Goal: Task Accomplishment & Management: Manage account settings

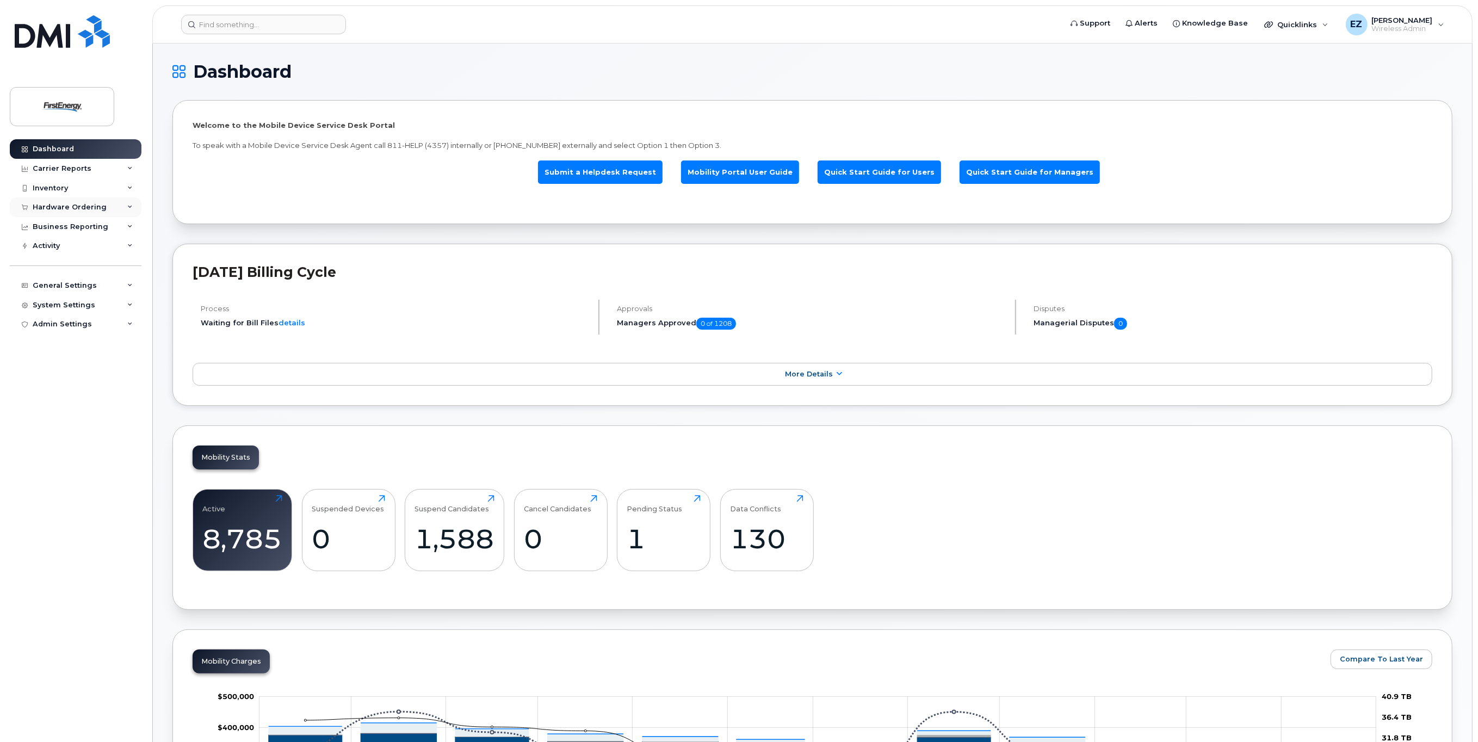
click at [65, 211] on div "Hardware Ordering" at bounding box center [70, 207] width 74 height 9
click at [65, 189] on div "Inventory" at bounding box center [50, 188] width 35 height 9
click at [64, 213] on div "Mobility Devices" at bounding box center [68, 208] width 61 height 10
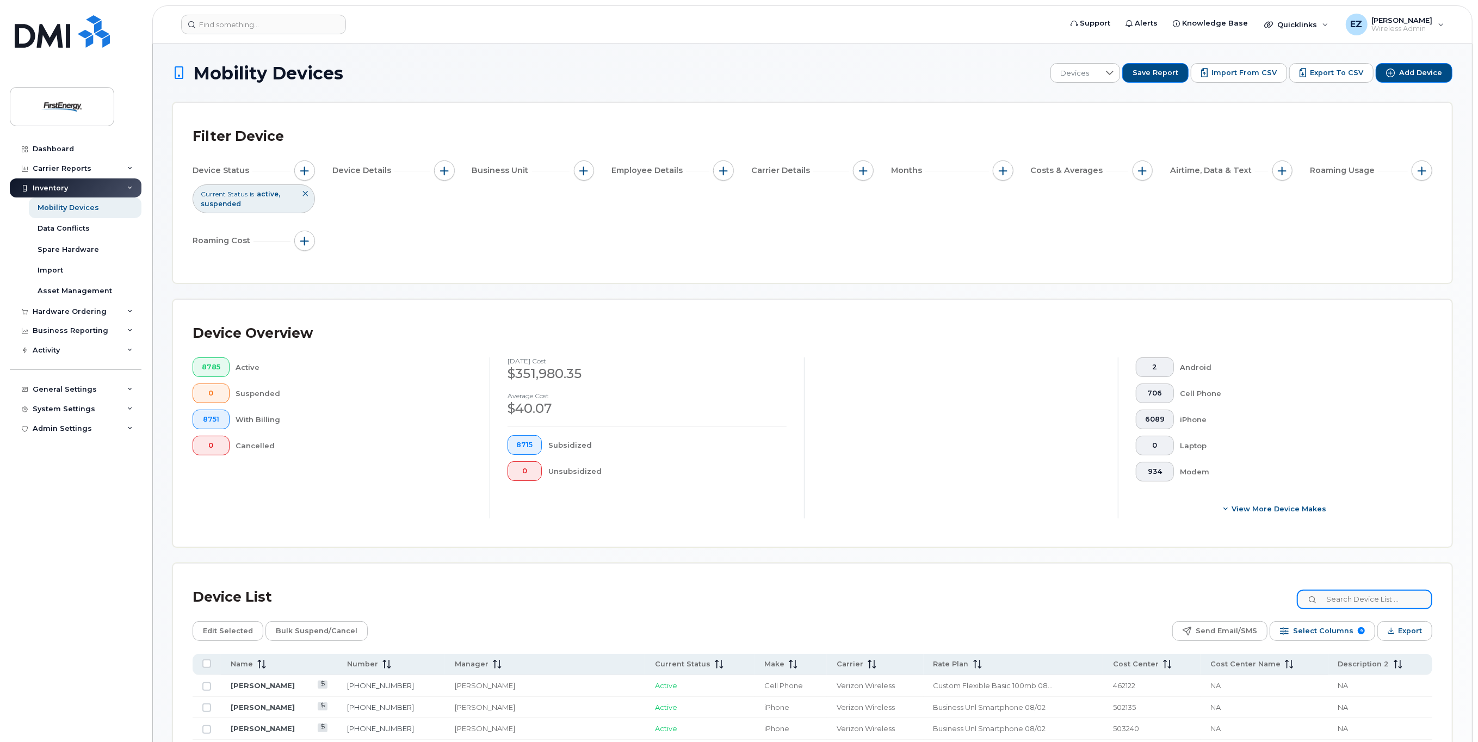
click at [1354, 596] on input at bounding box center [1364, 600] width 135 height 20
paste input "[PHONE_NUMBER]"
type input "[PHONE_NUMBER]"
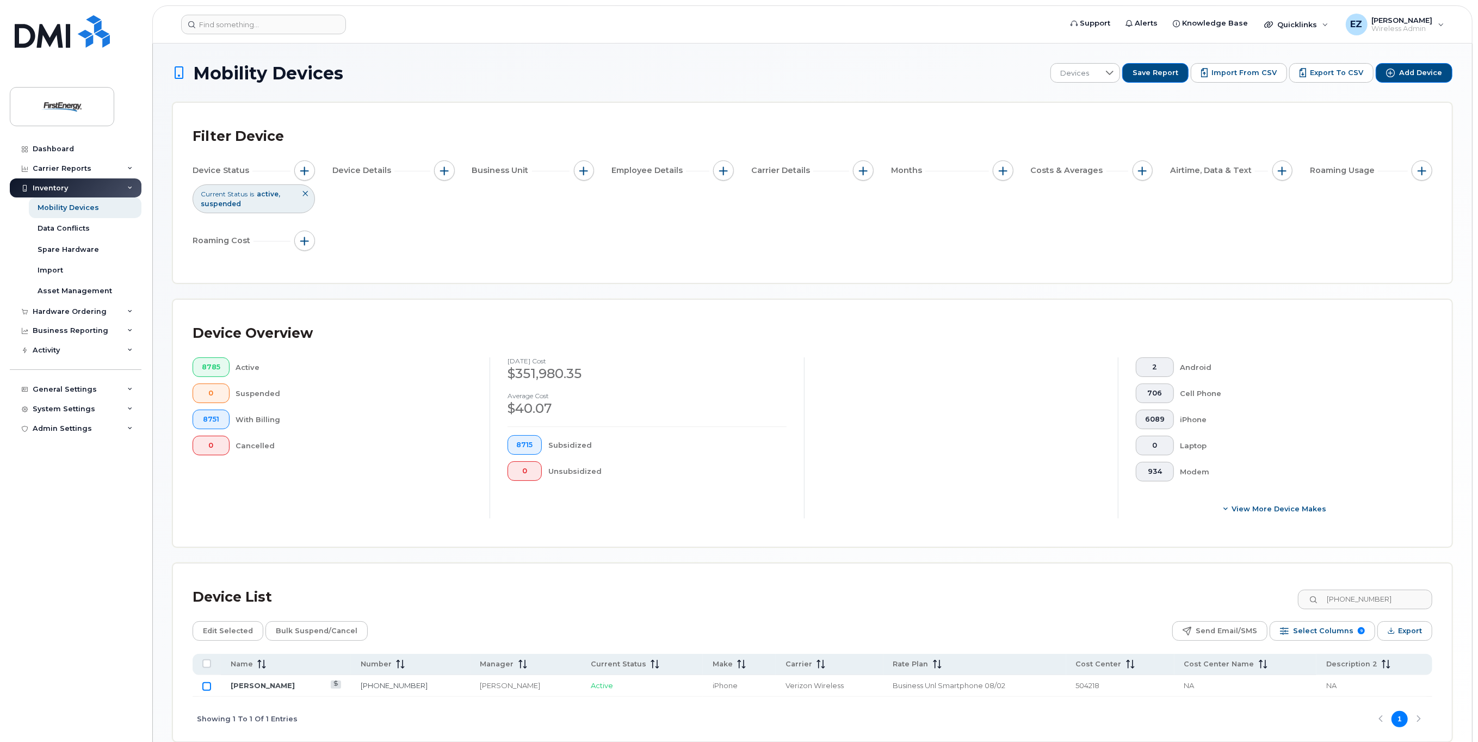
click at [207, 683] on input "Row Unselected" at bounding box center [206, 686] width 9 height 9
checkbox input "true"
drag, startPoint x: 1410, startPoint y: 596, endPoint x: 1191, endPoint y: 592, distance: 218.2
click at [1194, 592] on div "Device List [PHONE_NUMBER]" at bounding box center [813, 597] width 1240 height 28
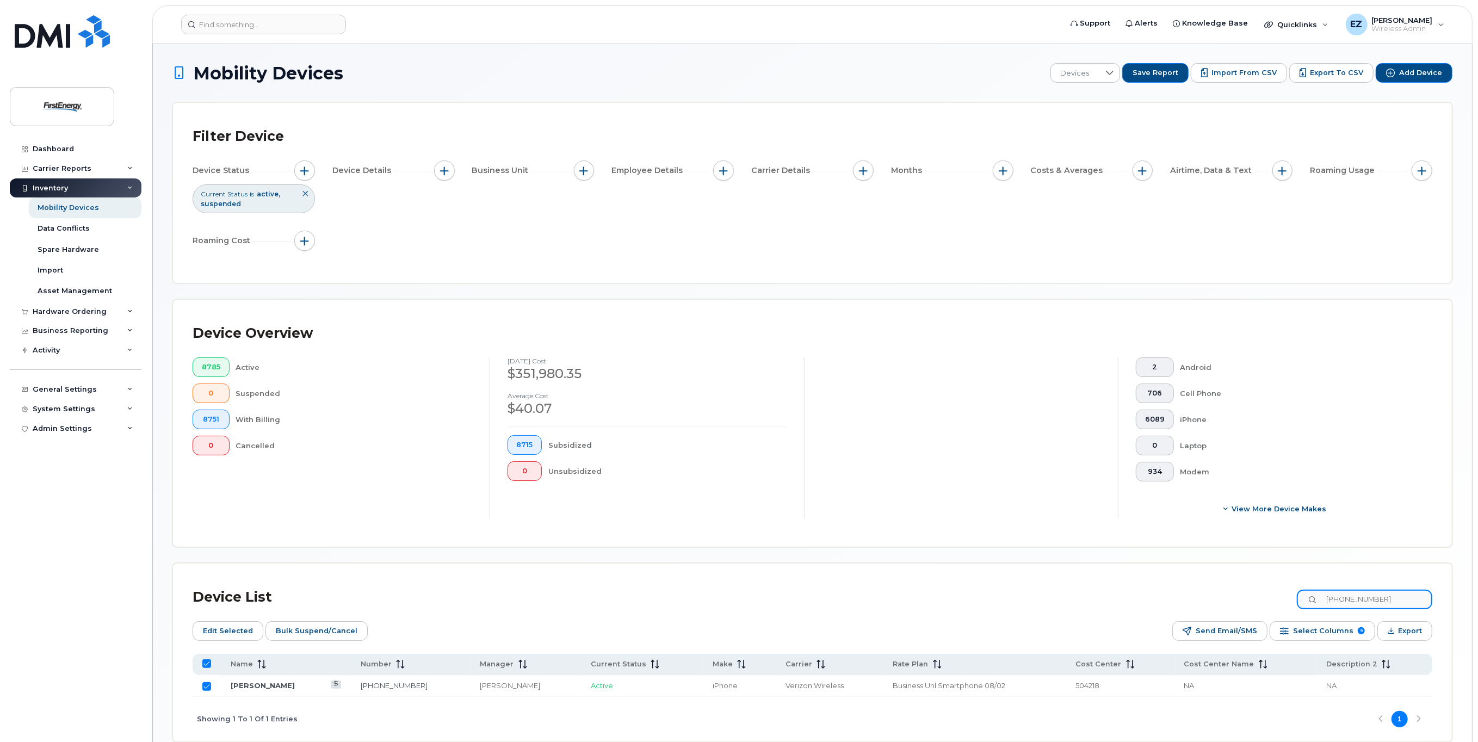
paste input "690-7201"
type input "[PHONE_NUMBER]"
checkbox input "false"
type input "[PHONE_NUMBER]"
click at [205, 687] on input "Row Unselected" at bounding box center [206, 686] width 9 height 9
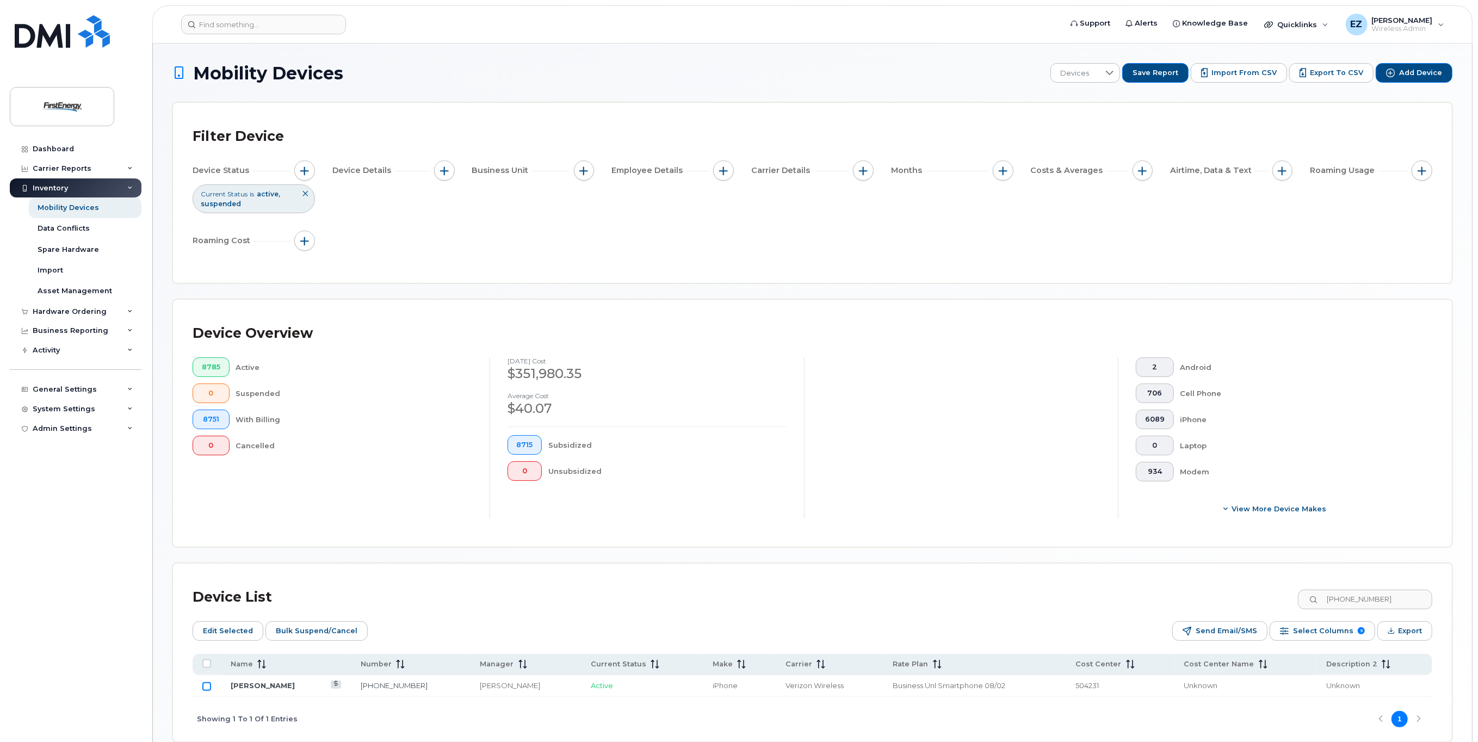
checkbox input "true"
drag, startPoint x: 1400, startPoint y: 599, endPoint x: 1252, endPoint y: 597, distance: 148.0
click at [1252, 597] on div "Device List [PHONE_NUMBER]" at bounding box center [813, 597] width 1240 height 28
paste input "[PHONE_NUMBER]"
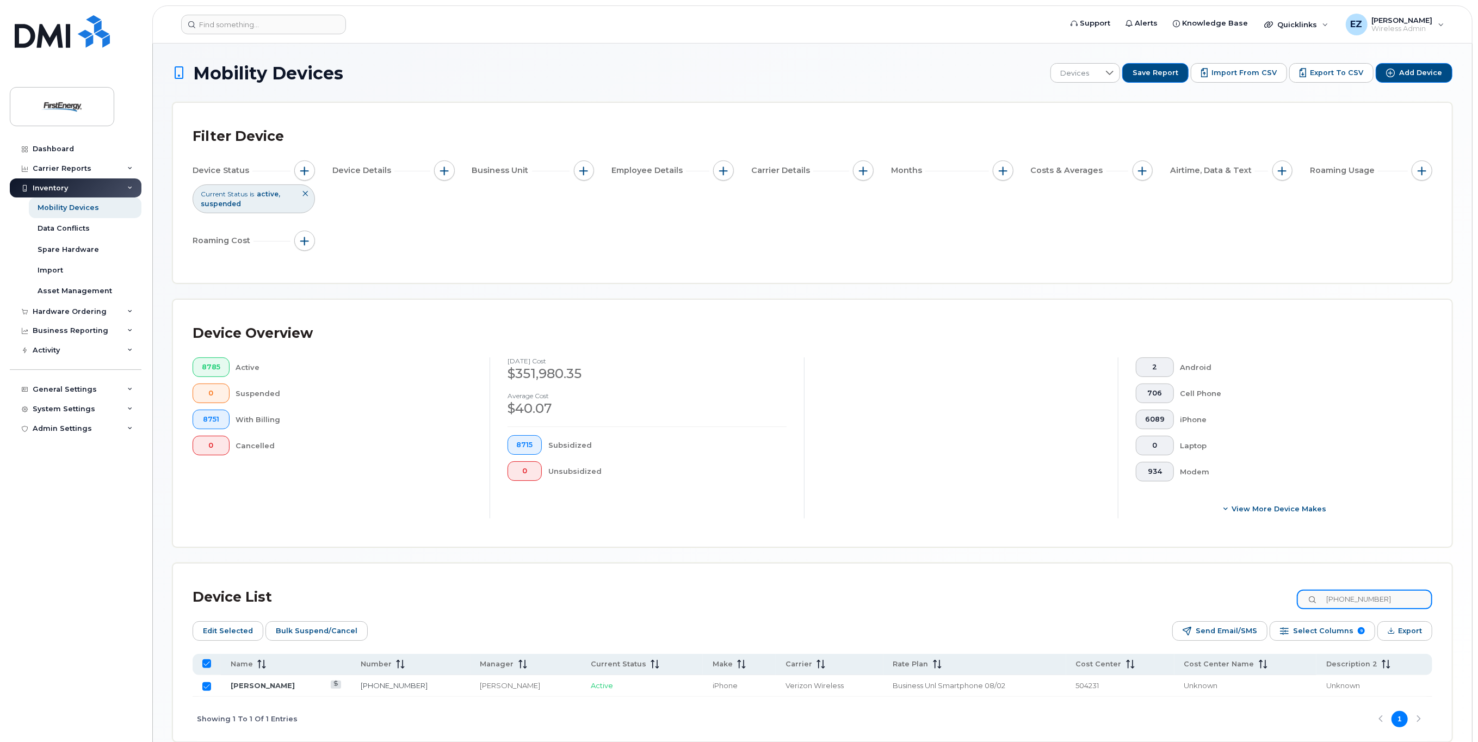
type input "[PHONE_NUMBER]"
checkbox input "false"
type input "[PHONE_NUMBER]"
click at [206, 683] on input "Row Unselected" at bounding box center [206, 686] width 9 height 9
checkbox input "true"
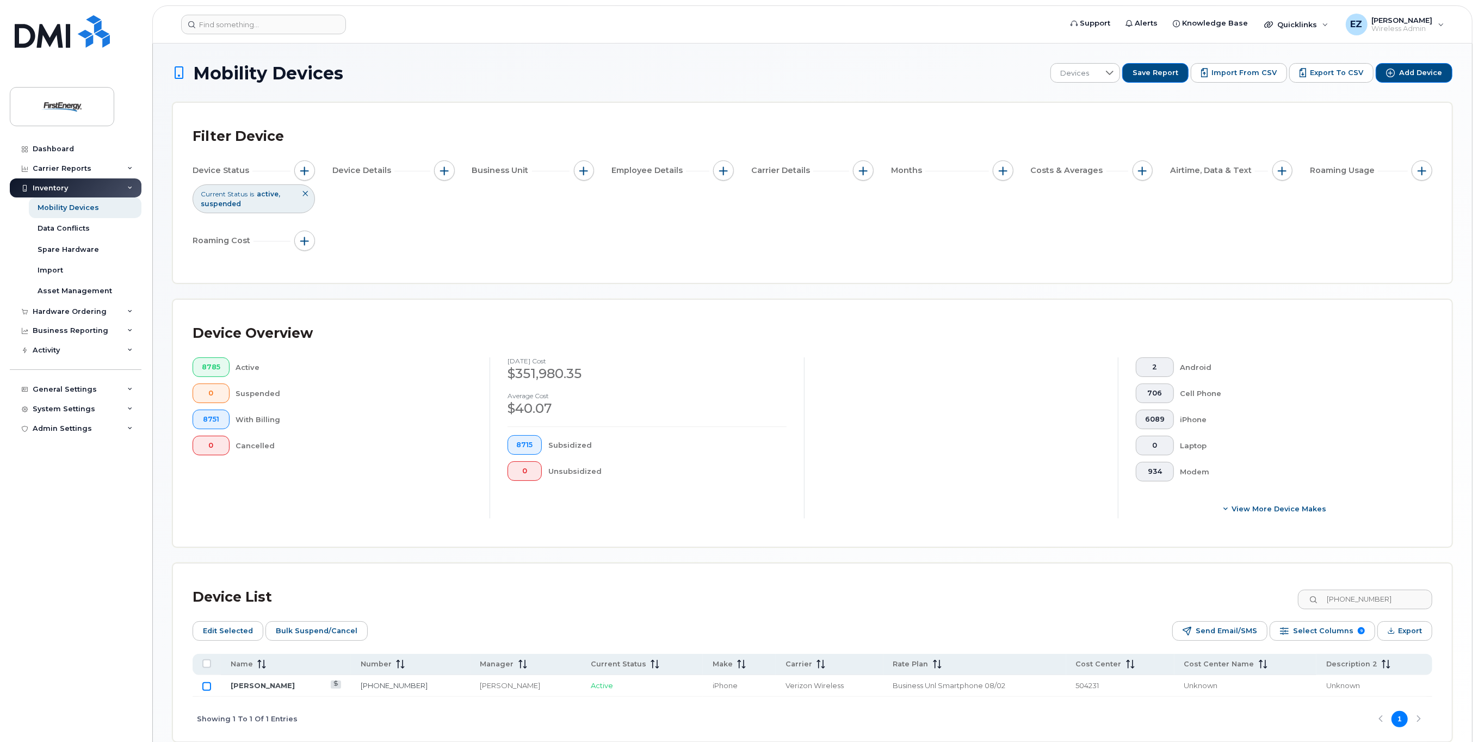
checkbox input "true"
drag, startPoint x: 1405, startPoint y: 598, endPoint x: 1232, endPoint y: 591, distance: 173.1
click at [1232, 591] on div "Device List [PHONE_NUMBER]" at bounding box center [813, 597] width 1240 height 28
paste input "[PHONE_NUMBER]"
type input "[PHONE_NUMBER]"
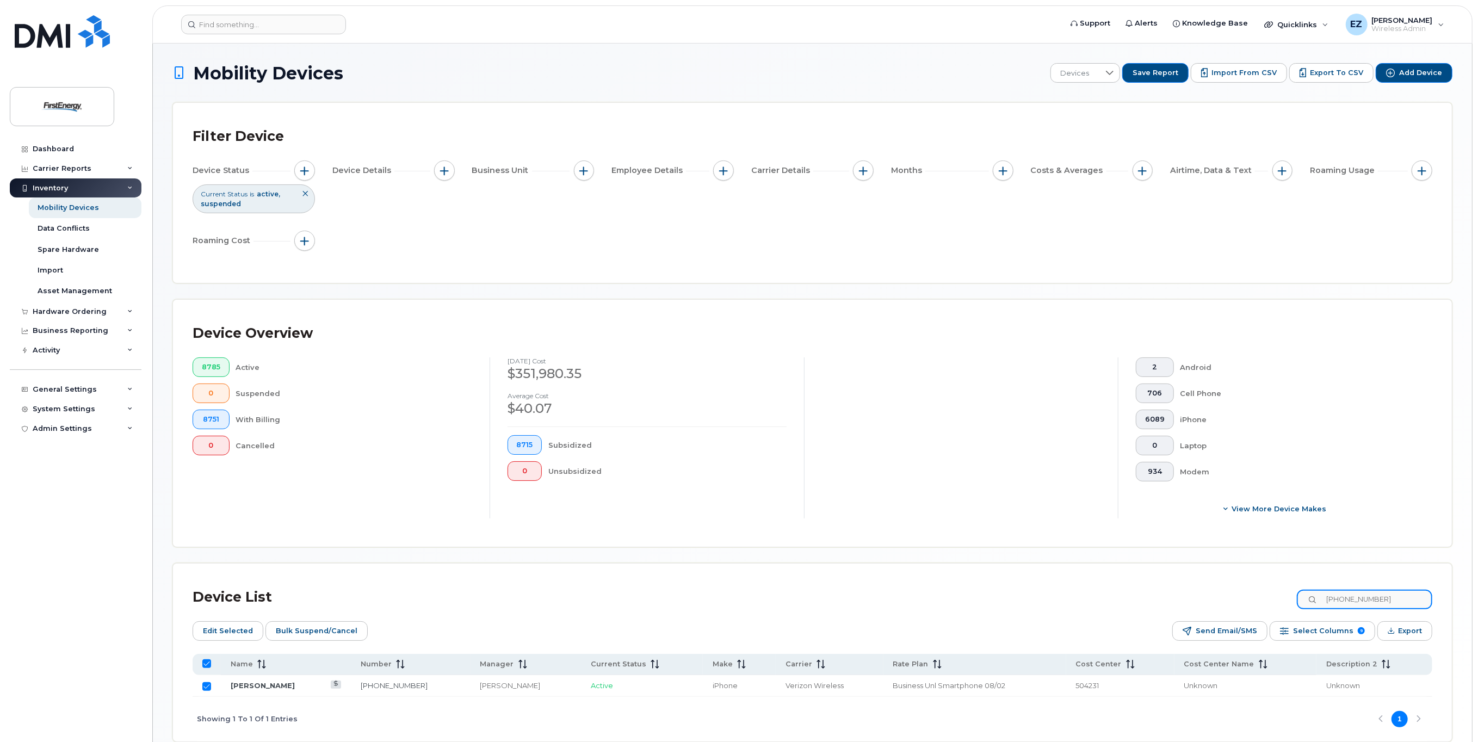
checkbox input "false"
type input "[PHONE_NUMBER]"
click at [207, 684] on input "Row Unselected" at bounding box center [206, 686] width 9 height 9
checkbox input "true"
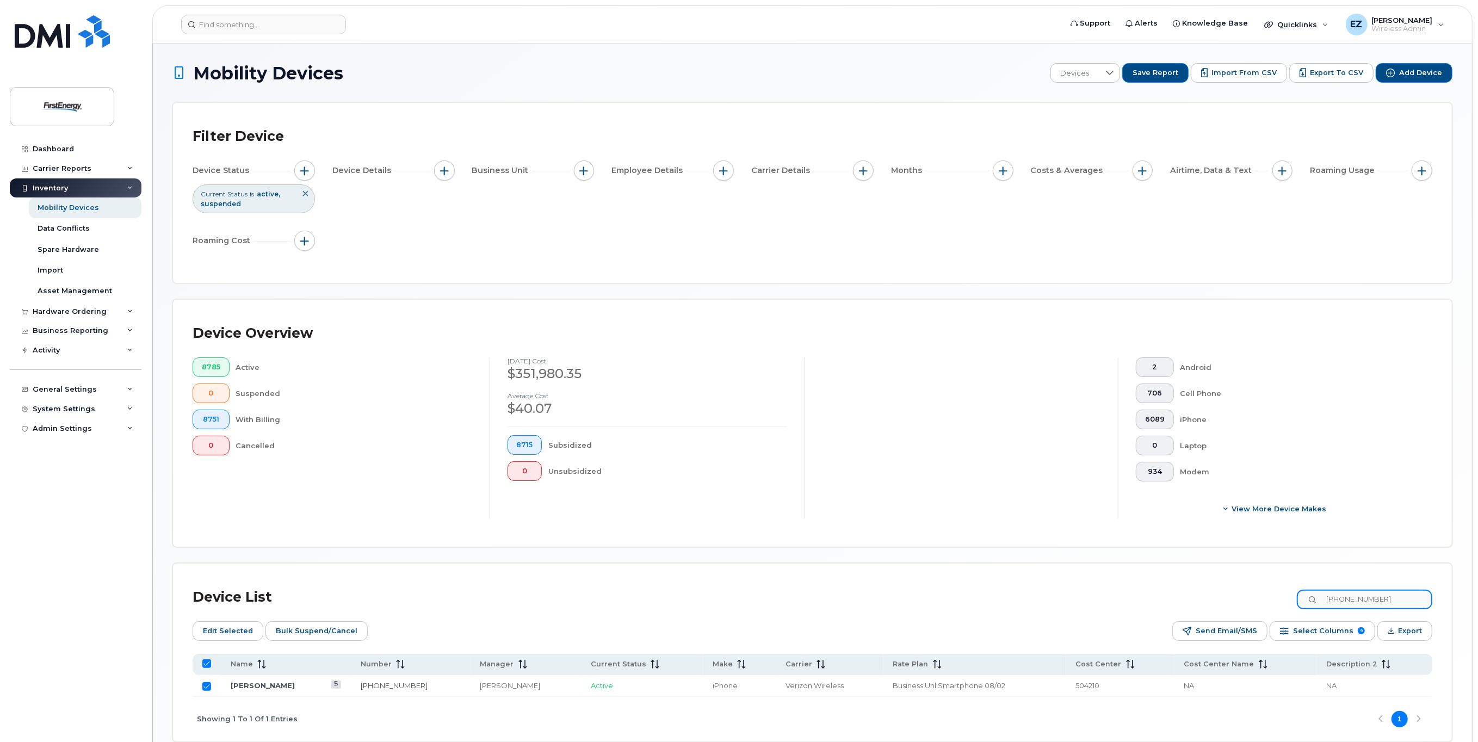
drag, startPoint x: 1392, startPoint y: 602, endPoint x: 1256, endPoint y: 590, distance: 137.0
click at [1256, 590] on div "Device List [PHONE_NUMBER]" at bounding box center [813, 597] width 1240 height 28
paste input "203-7028"
type input "[PHONE_NUMBER]"
checkbox input "false"
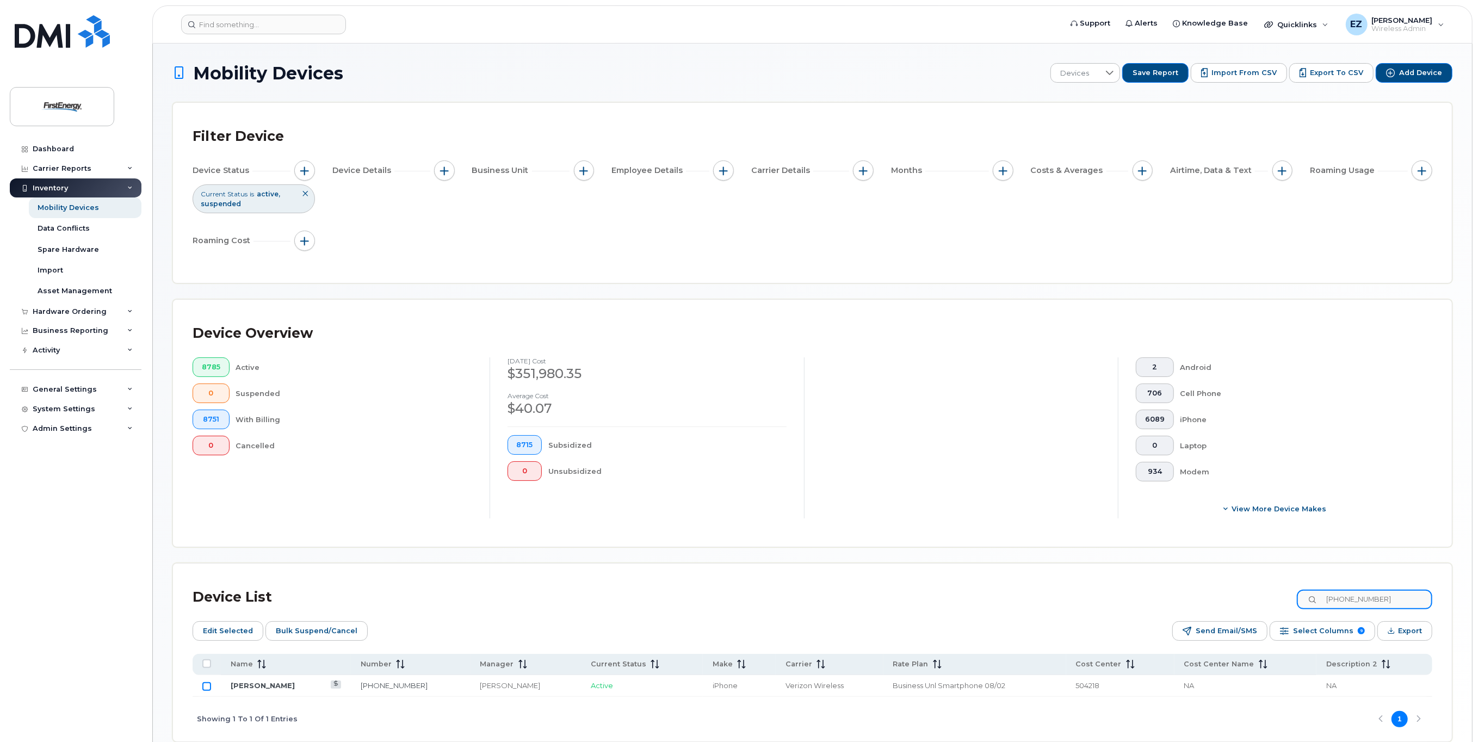
type input "[PHONE_NUMBER]"
click at [205, 687] on input "Row Unselected" at bounding box center [206, 686] width 9 height 9
checkbox input "true"
drag, startPoint x: 1403, startPoint y: 596, endPoint x: 1231, endPoint y: 600, distance: 172.0
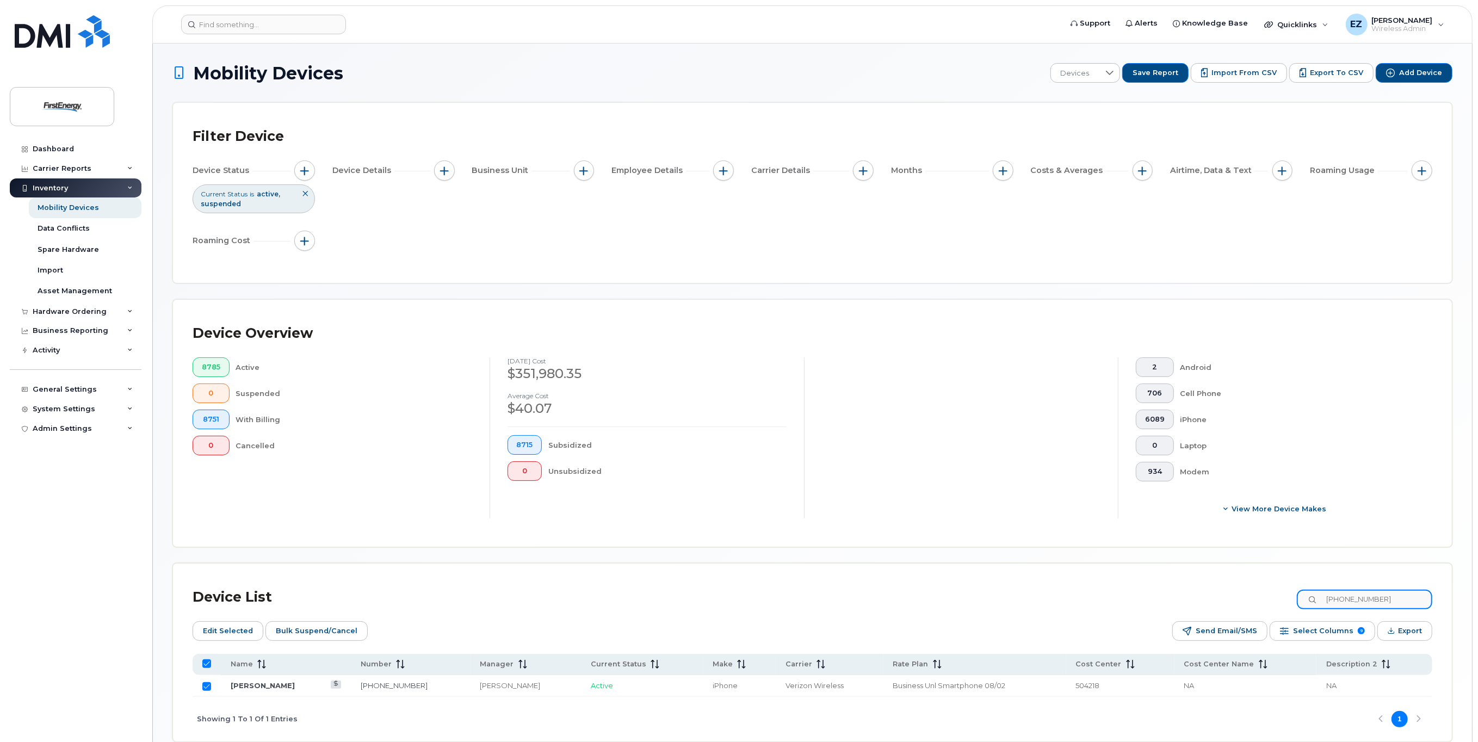
click at [1231, 600] on div "Device List [PHONE_NUMBER]" at bounding box center [813, 597] width 1240 height 28
paste input "606-2149"
type input "[PHONE_NUMBER]"
checkbox input "false"
type input "[PHONE_NUMBER]"
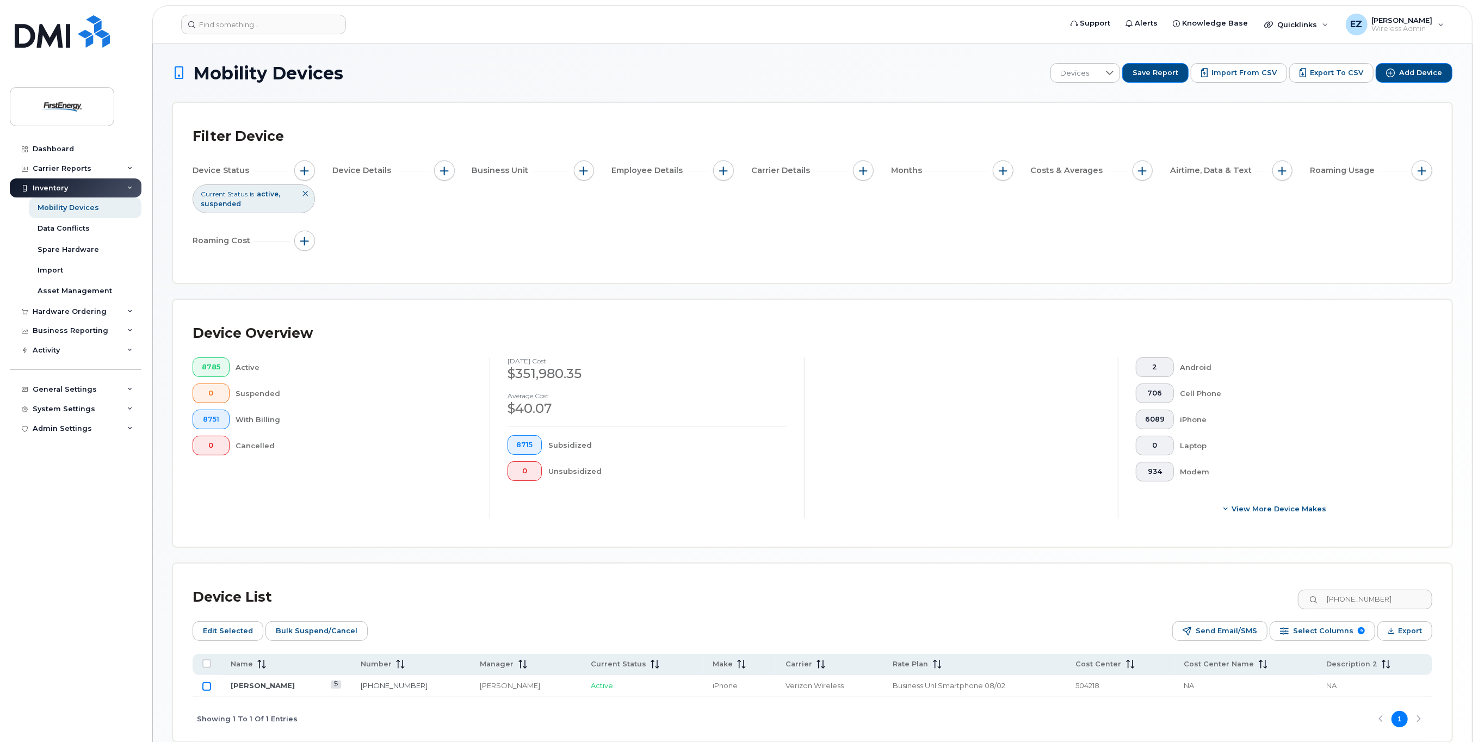
click at [205, 687] on input "Row Unselected" at bounding box center [206, 686] width 9 height 9
checkbox input "true"
drag, startPoint x: 1371, startPoint y: 595, endPoint x: 1227, endPoint y: 586, distance: 143.9
click at [1227, 586] on div "Device List [PHONE_NUMBER]" at bounding box center [813, 597] width 1240 height 28
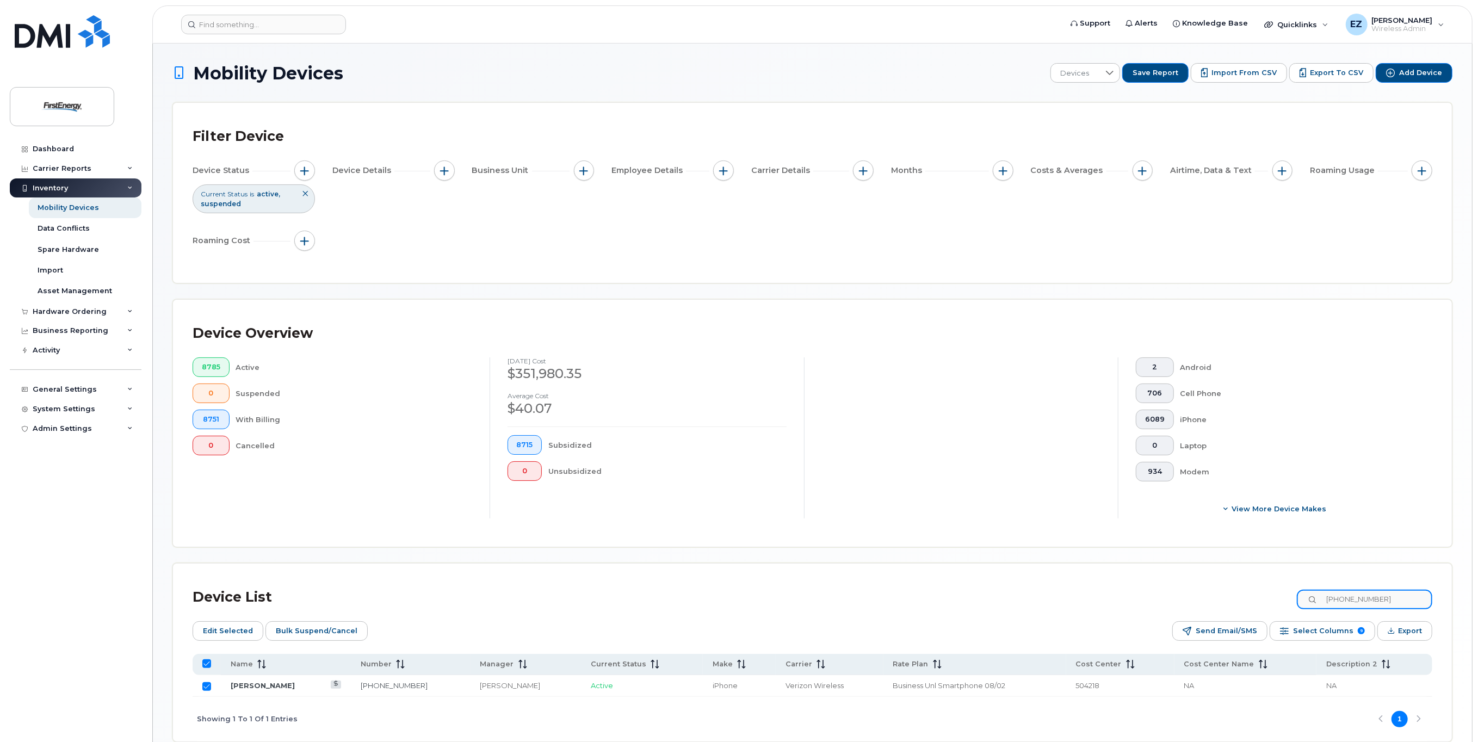
paste input "8014866"
type input "3308014866"
checkbox input "false"
type input "3308014866"
click at [203, 688] on input "Row Unselected" at bounding box center [206, 686] width 9 height 9
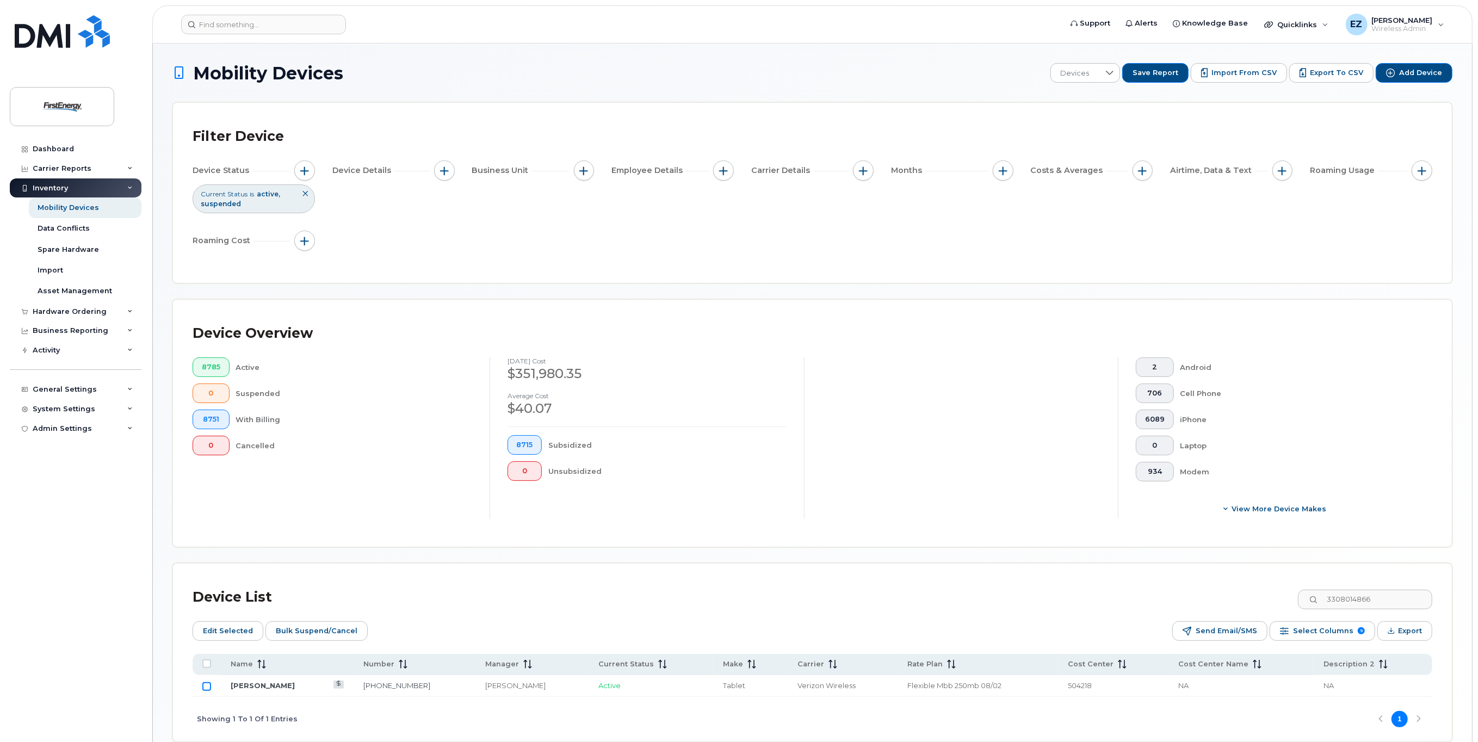
checkbox input "true"
drag, startPoint x: 1389, startPoint y: 601, endPoint x: 1179, endPoint y: 580, distance: 210.4
click at [1179, 581] on div "Device List 3308014866 Edit Selected Bulk Suspend/Cancel Send Email/SMS Select …" at bounding box center [812, 653] width 1279 height 178
paste input "37614"
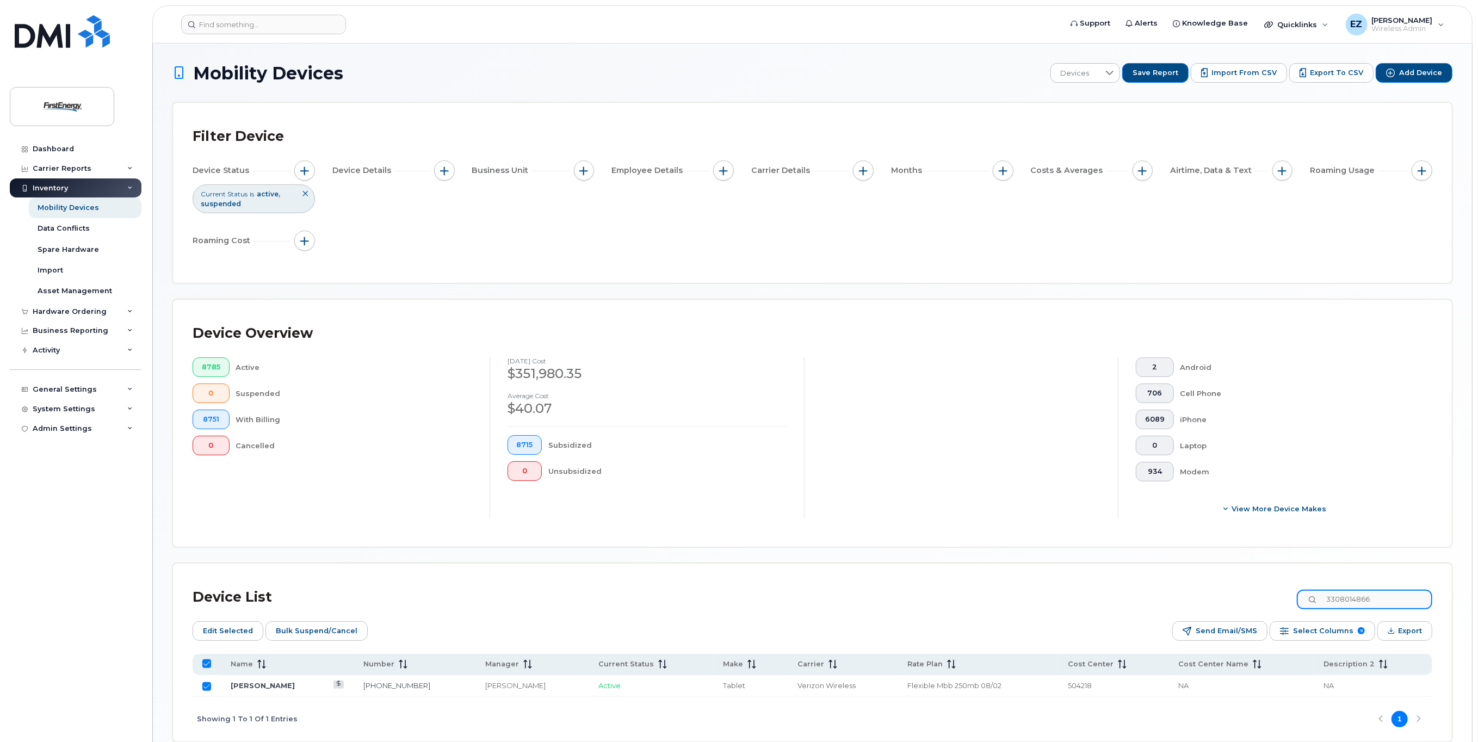
type input "3308037614"
checkbox input "false"
type input "3308037614"
click at [209, 686] on input "Row Unselected" at bounding box center [206, 686] width 9 height 9
checkbox input "true"
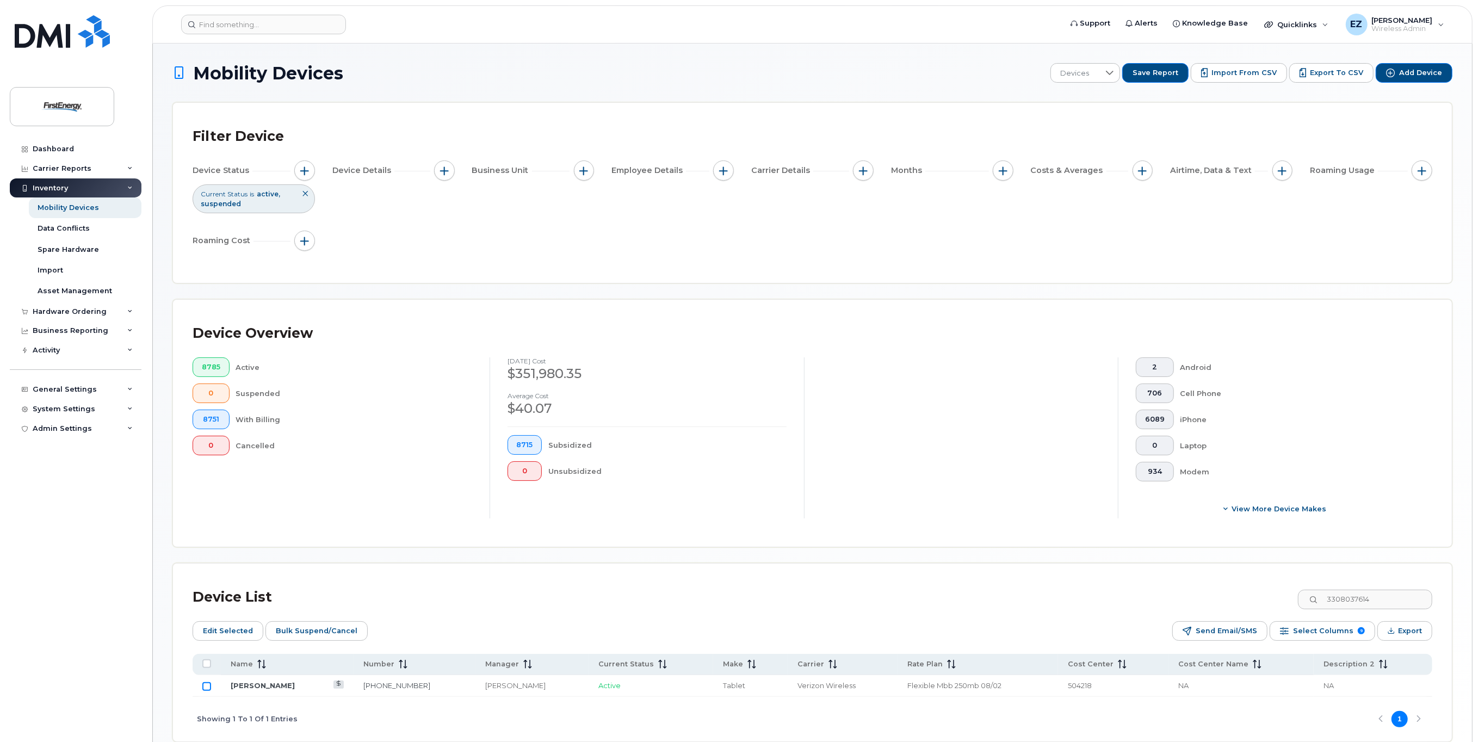
checkbox input "true"
drag, startPoint x: 1408, startPoint y: 601, endPoint x: 1175, endPoint y: 593, distance: 233.5
click at [1175, 593] on div "Device List 3308037614" at bounding box center [813, 597] width 1240 height 28
paste input "9285"
type input "3308039285"
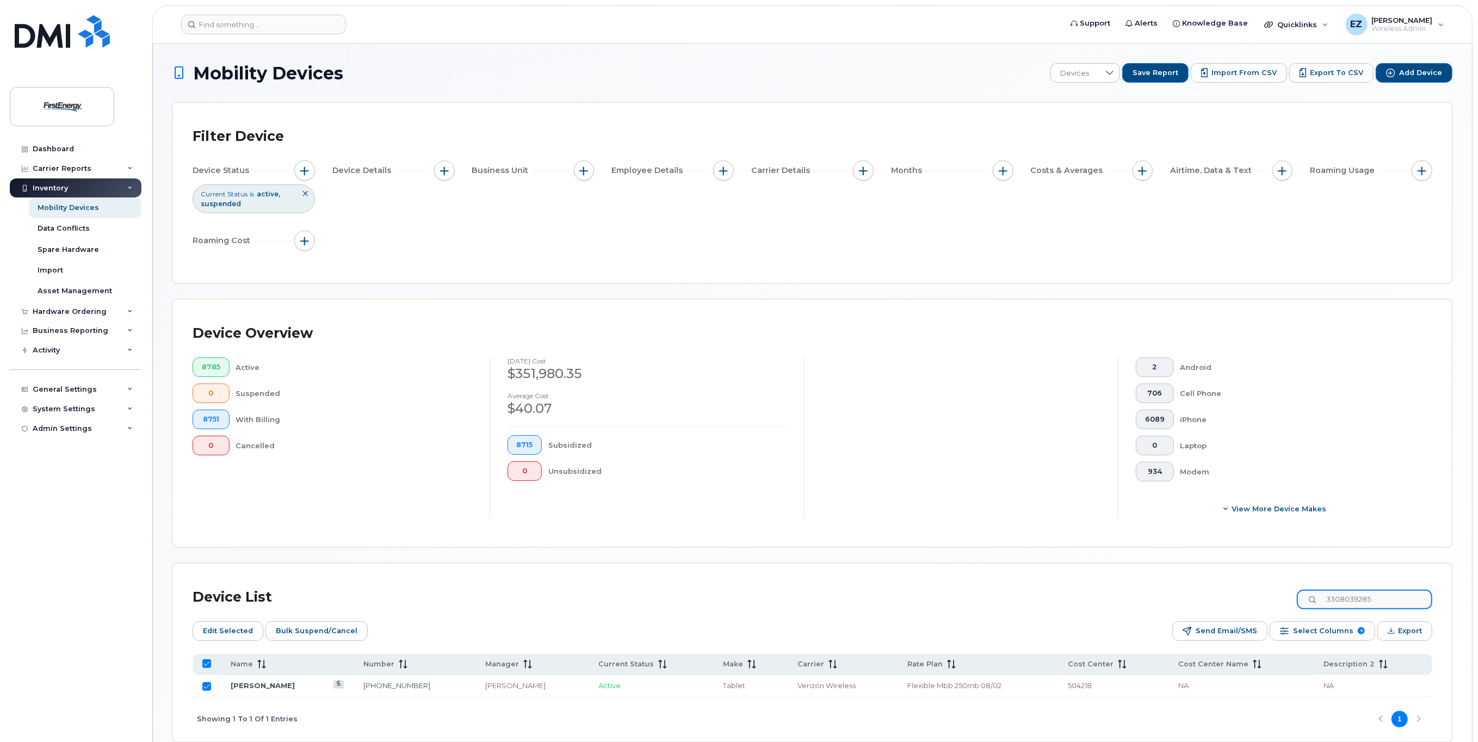
checkbox input "false"
type input "3308039285"
click at [208, 685] on input "Row Unselected" at bounding box center [206, 686] width 9 height 9
checkbox input "true"
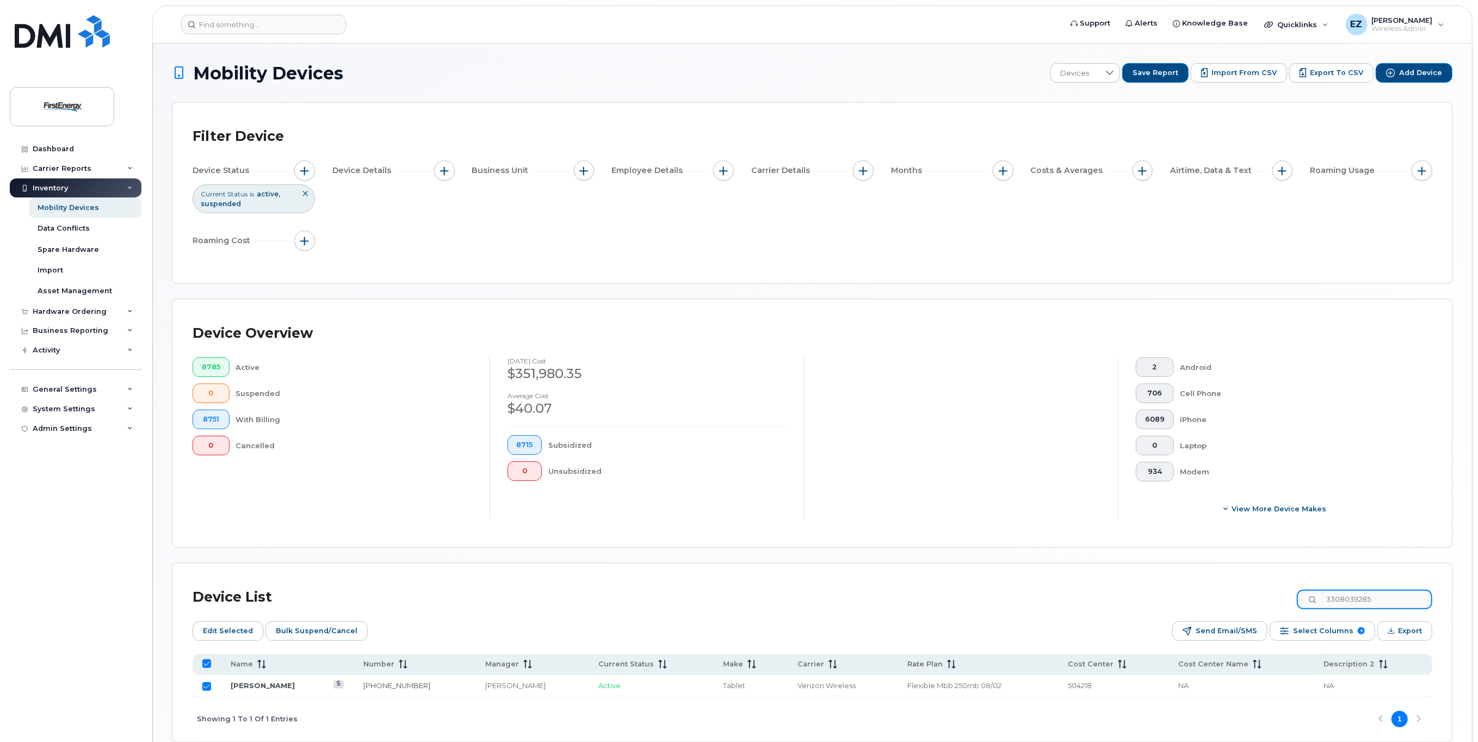
drag, startPoint x: 1401, startPoint y: 596, endPoint x: 1179, endPoint y: 583, distance: 222.4
click at [1179, 583] on div "Device List 3308039285" at bounding box center [813, 597] width 1240 height 28
paste input "7140447"
drag, startPoint x: 1401, startPoint y: 597, endPoint x: 1226, endPoint y: 591, distance: 175.3
click at [1226, 591] on div "Device List 3307140447" at bounding box center [813, 597] width 1240 height 28
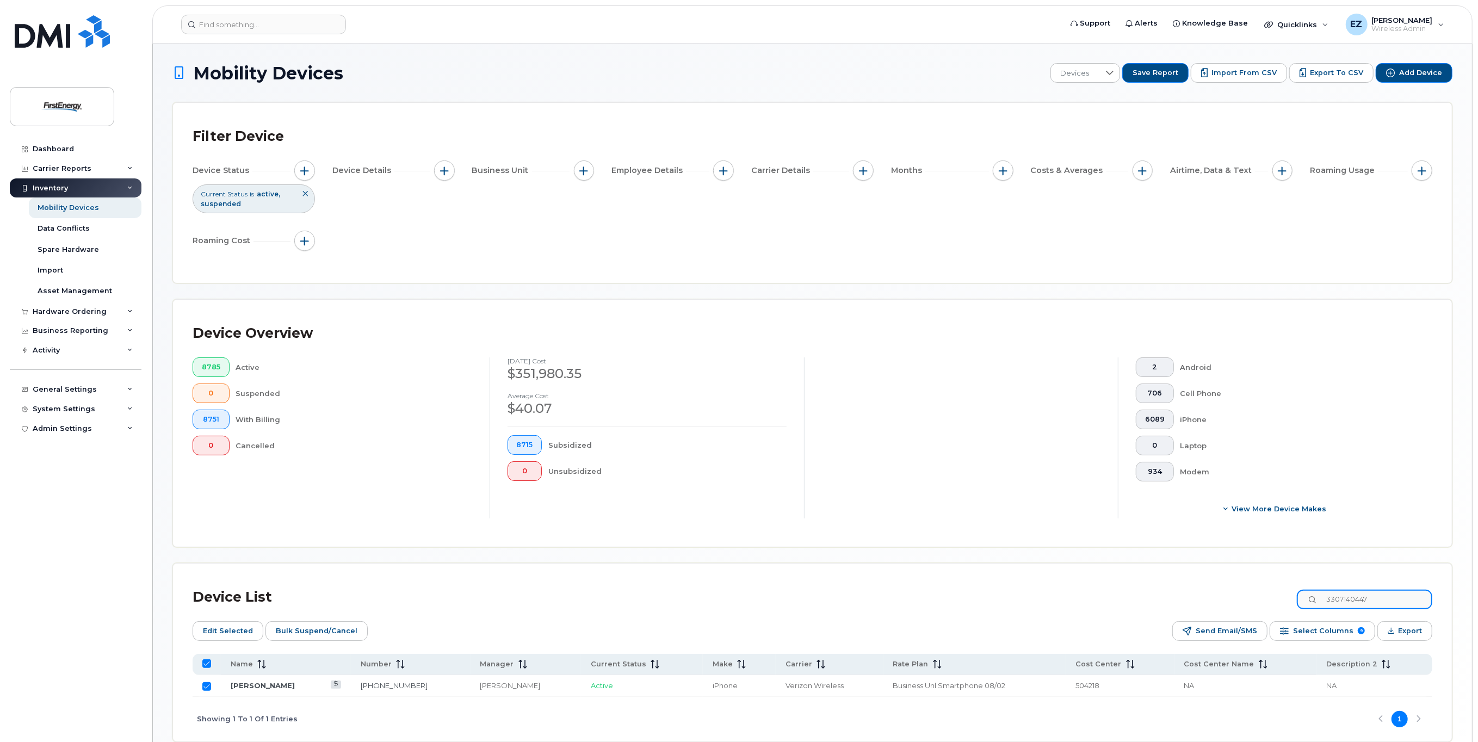
paste input "6062149"
drag, startPoint x: 1392, startPoint y: 597, endPoint x: 1233, endPoint y: 588, distance: 158.6
click at [1233, 588] on div "Device List 3306062149" at bounding box center [813, 597] width 1240 height 28
paste input "97249"
type input "3306972499"
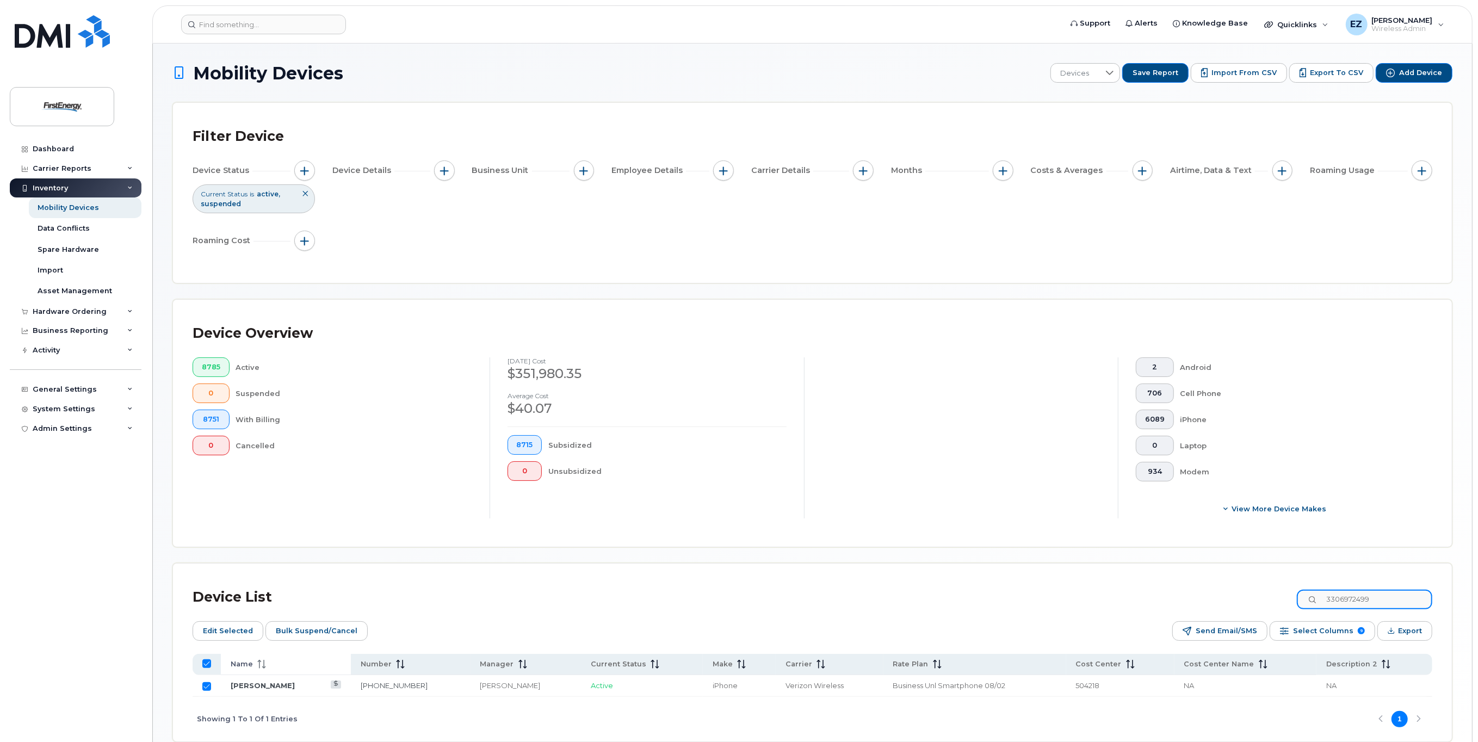
checkbox input "false"
type input "3306972499"
click at [207, 685] on input "Row Unselected" at bounding box center [206, 686] width 9 height 9
checkbox input "true"
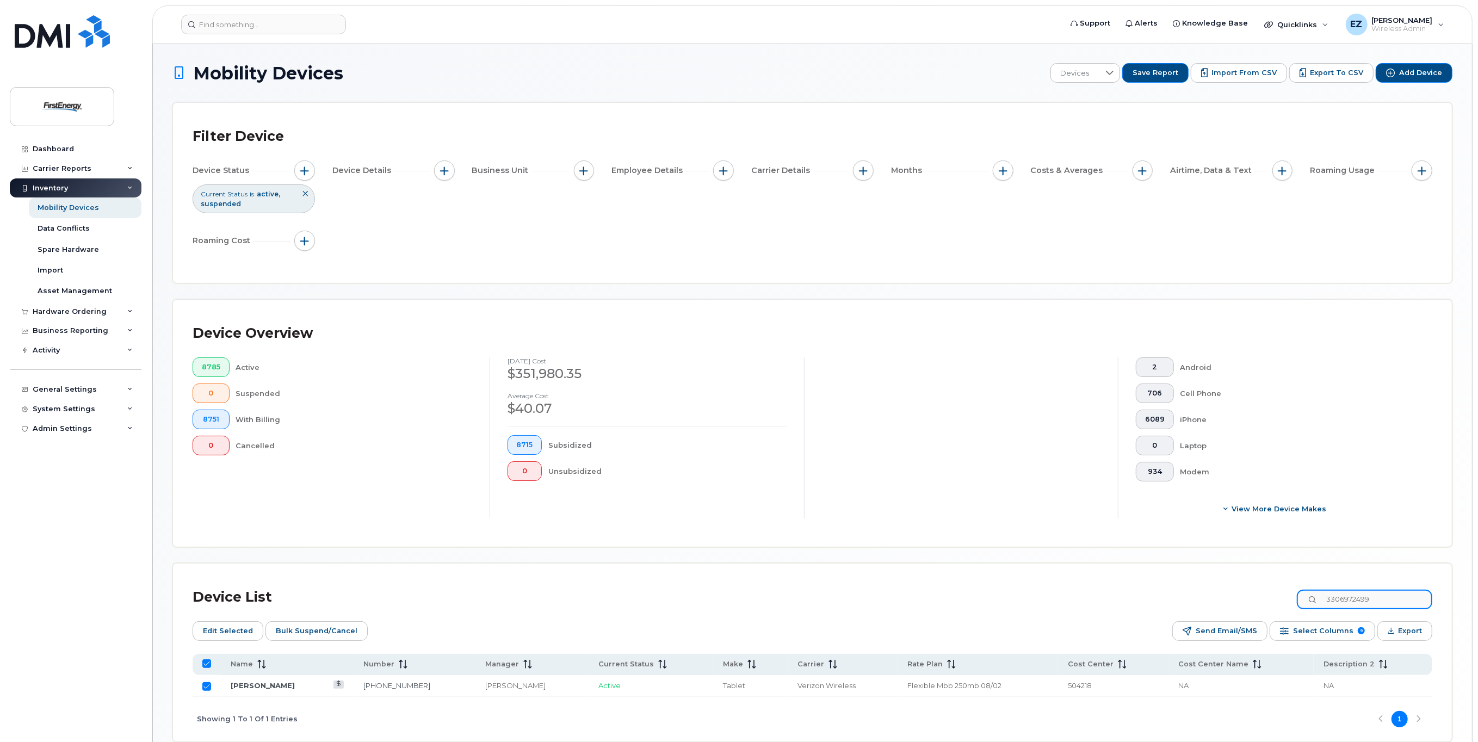
drag, startPoint x: 1413, startPoint y: 599, endPoint x: 1179, endPoint y: 594, distance: 234.0
click at [1180, 594] on div "Device List 3306972499" at bounding box center [813, 597] width 1240 height 28
paste input "7601485"
type input "3307601485"
checkbox input "false"
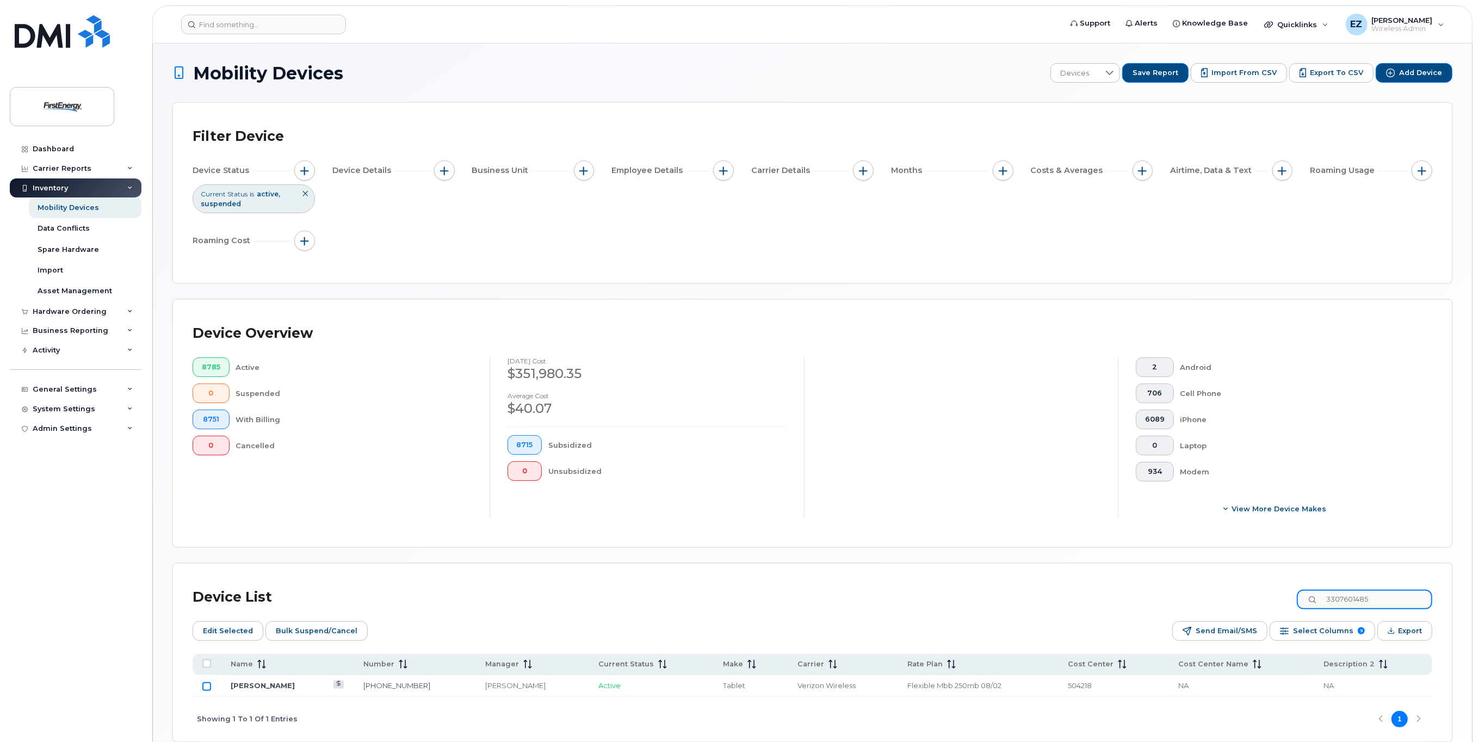
type input "3307601485"
click at [206, 687] on input "Row Unselected" at bounding box center [206, 686] width 9 height 9
checkbox input "true"
drag, startPoint x: 1394, startPoint y: 597, endPoint x: 1219, endPoint y: 585, distance: 175.6
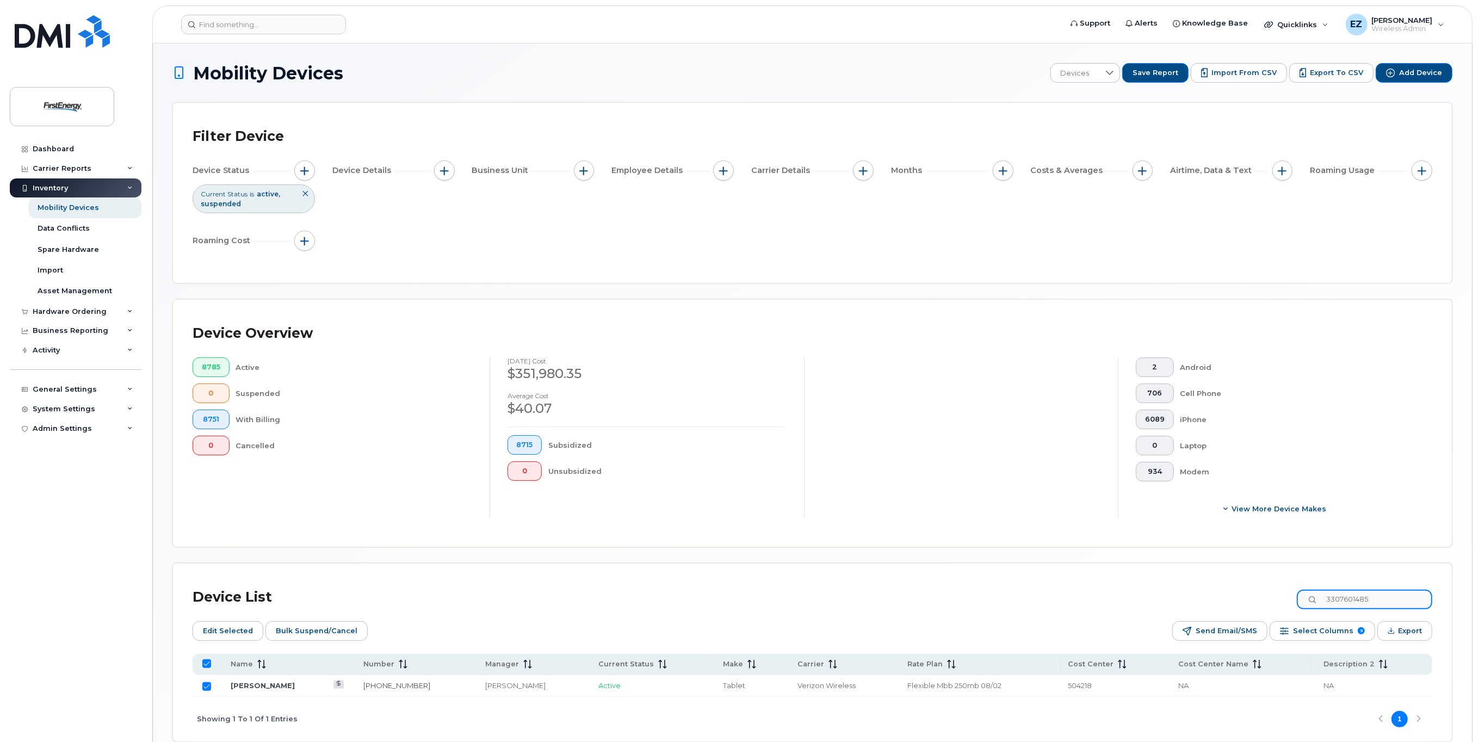
click at [1219, 586] on div "Device List 3307601485" at bounding box center [813, 597] width 1240 height 28
paste input "5924197"
type input "3305924197"
checkbox input "false"
type input "3305924197"
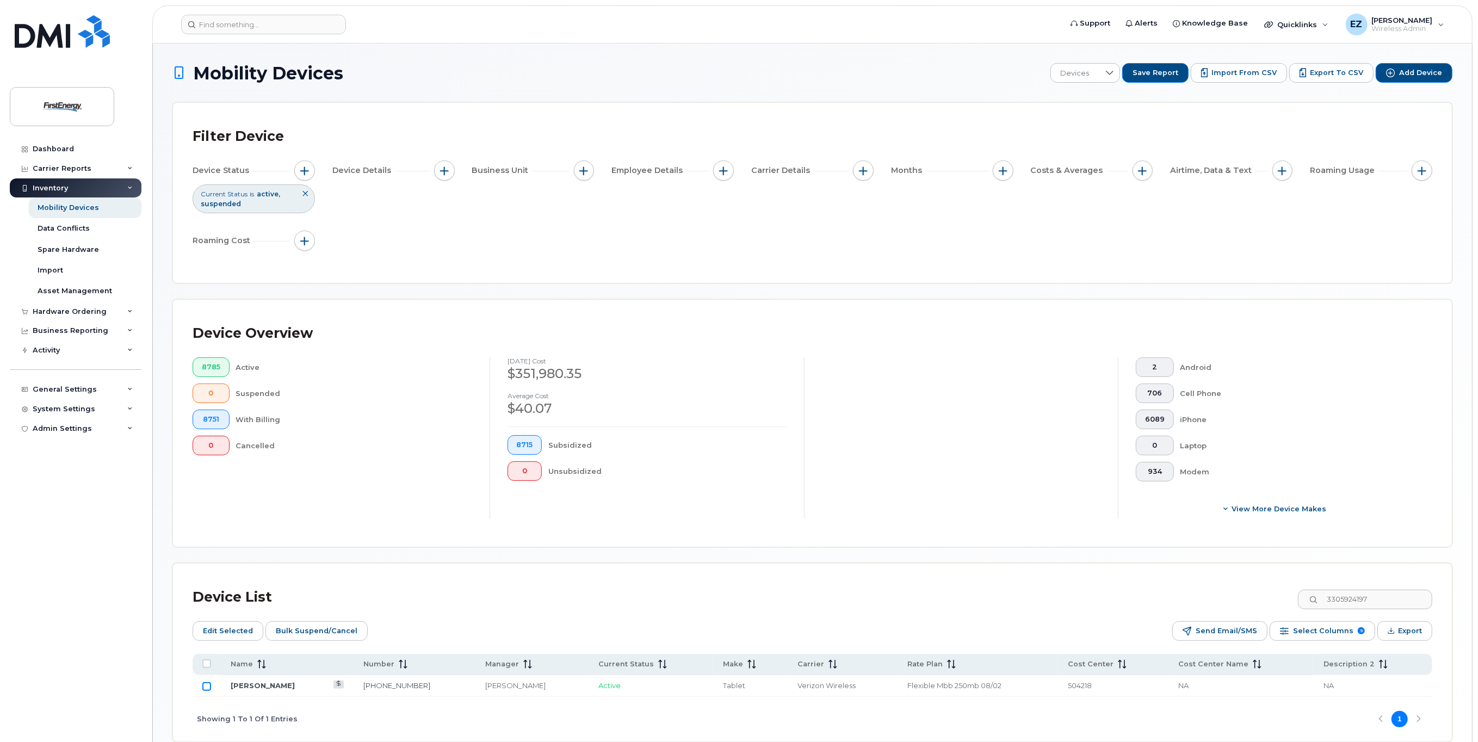
click at [205, 686] on input "Row Unselected" at bounding box center [206, 686] width 9 height 9
checkbox input "true"
click at [306, 629] on span "Bulk Suspend/Cancel" at bounding box center [317, 631] width 82 height 16
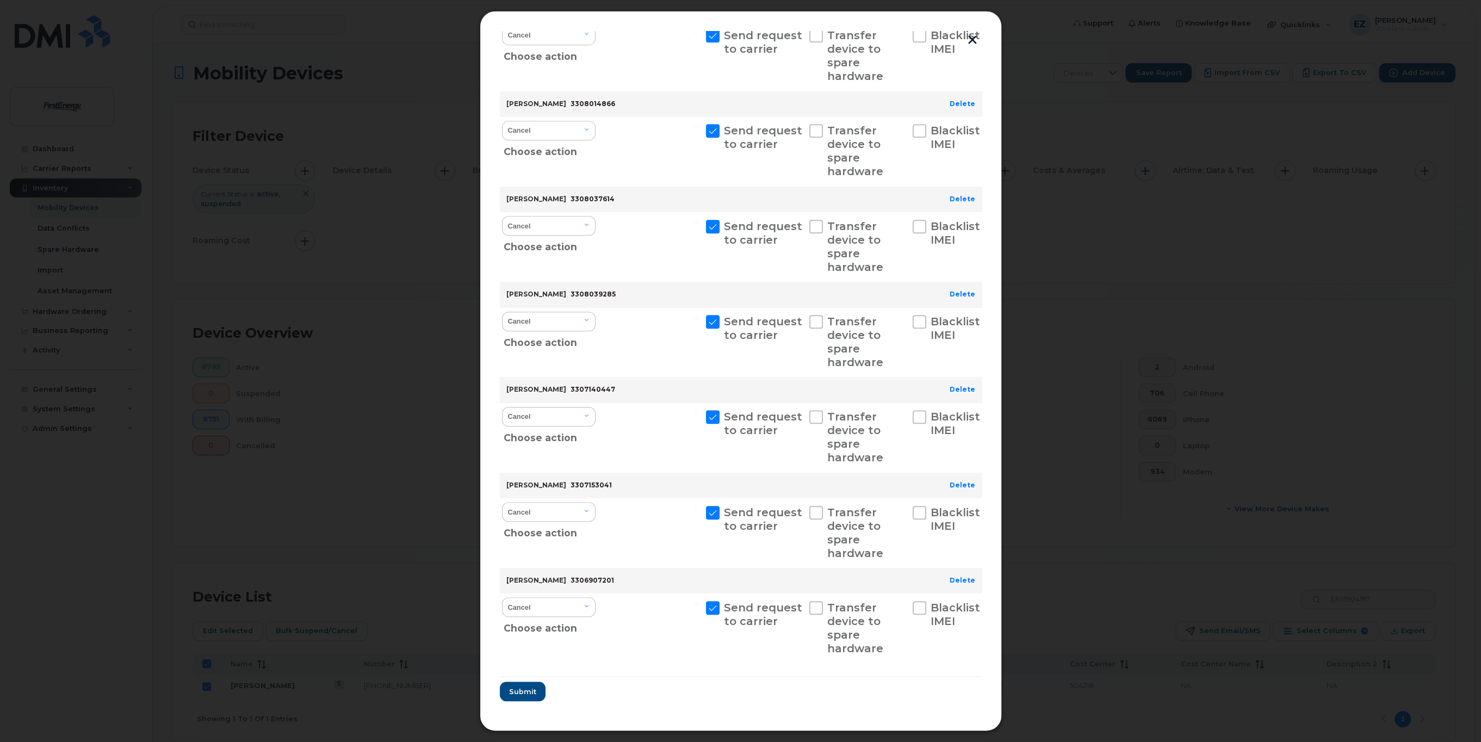
scroll to position [638, 0]
click at [531, 696] on span "Submit" at bounding box center [522, 692] width 27 height 10
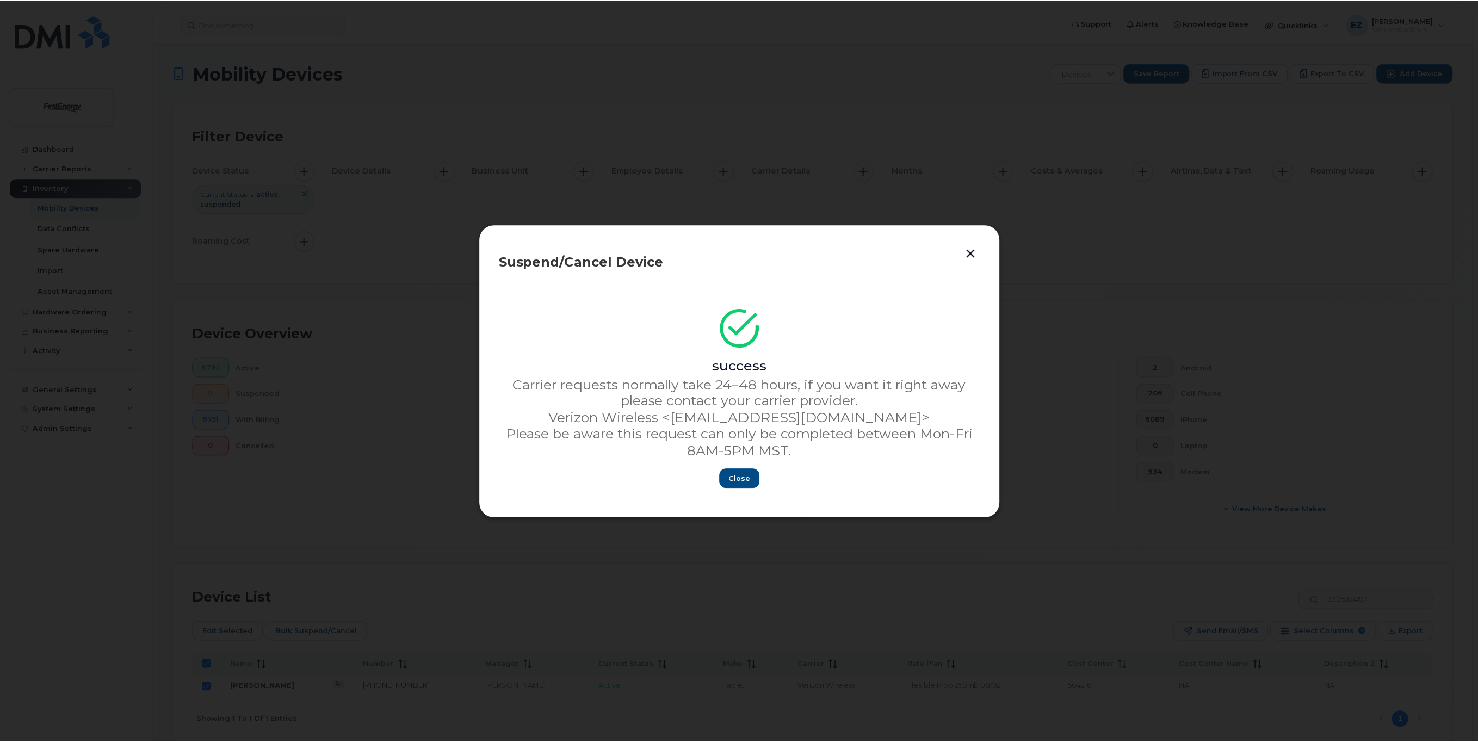
scroll to position [0, 0]
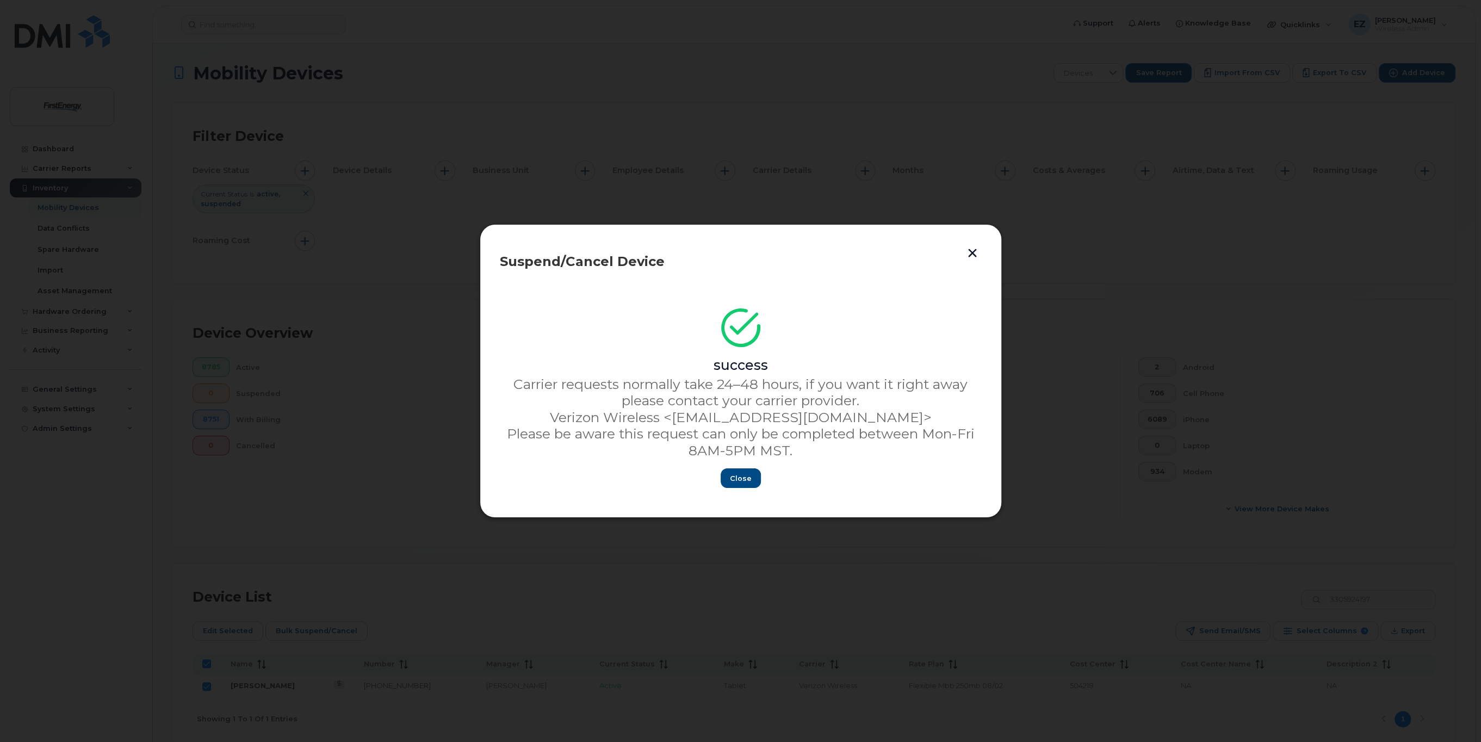
click at [975, 251] on button "button" at bounding box center [973, 253] width 16 height 18
